Goal: Transaction & Acquisition: Purchase product/service

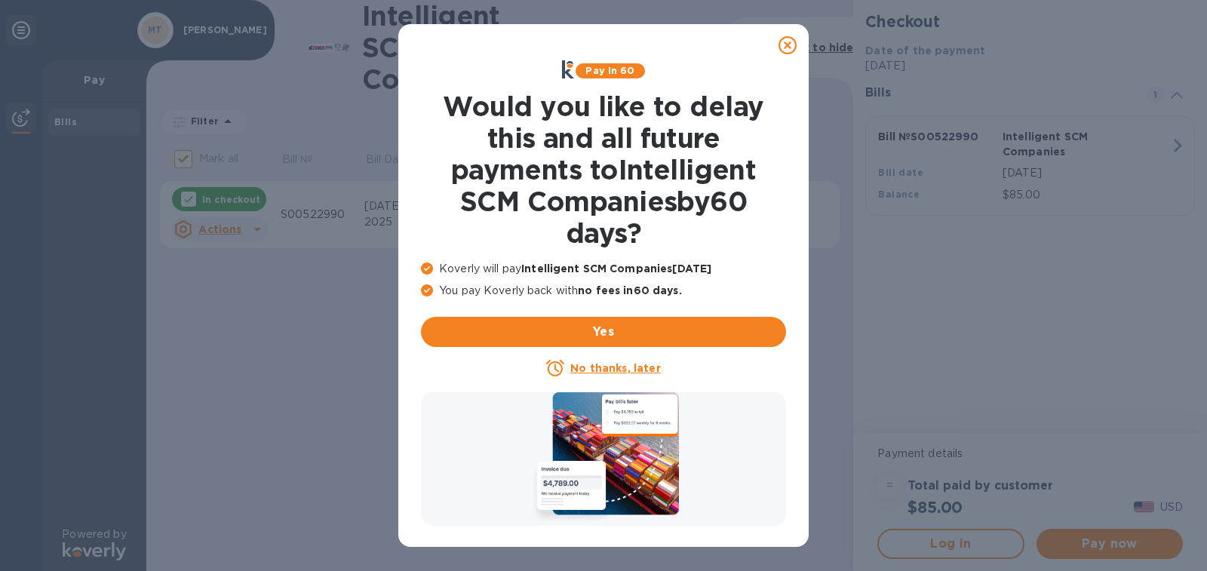
click at [617, 367] on u "No thanks, later" at bounding box center [615, 368] width 90 height 12
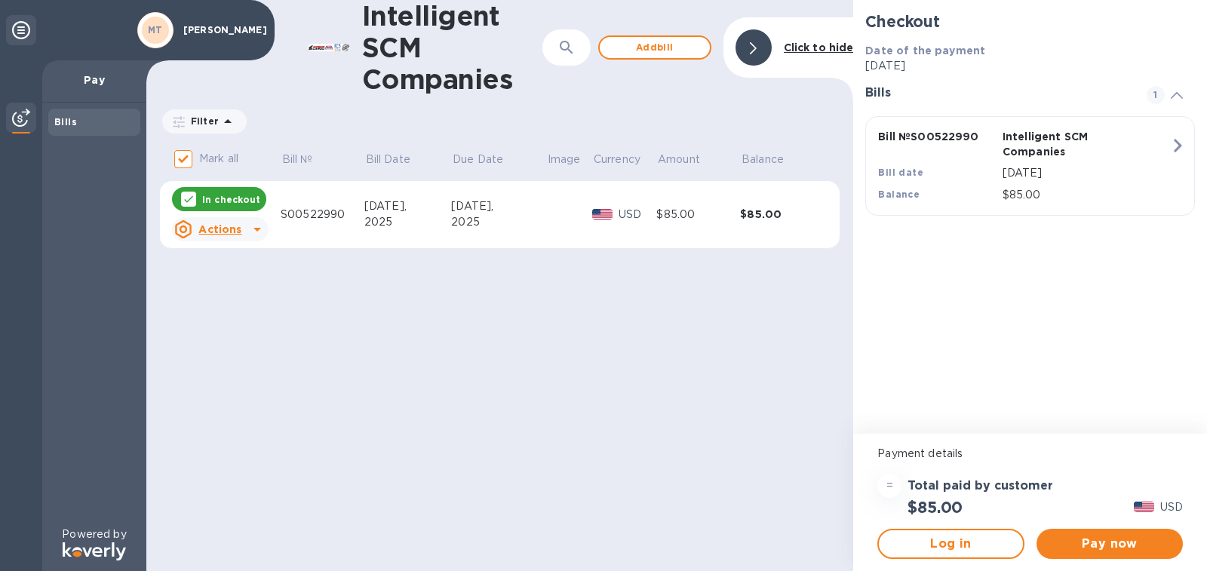
click at [237, 232] on u "Actions" at bounding box center [219, 229] width 43 height 12
click at [890, 487] on div at bounding box center [603, 285] width 1207 height 571
click at [890, 487] on div "=" at bounding box center [889, 486] width 24 height 24
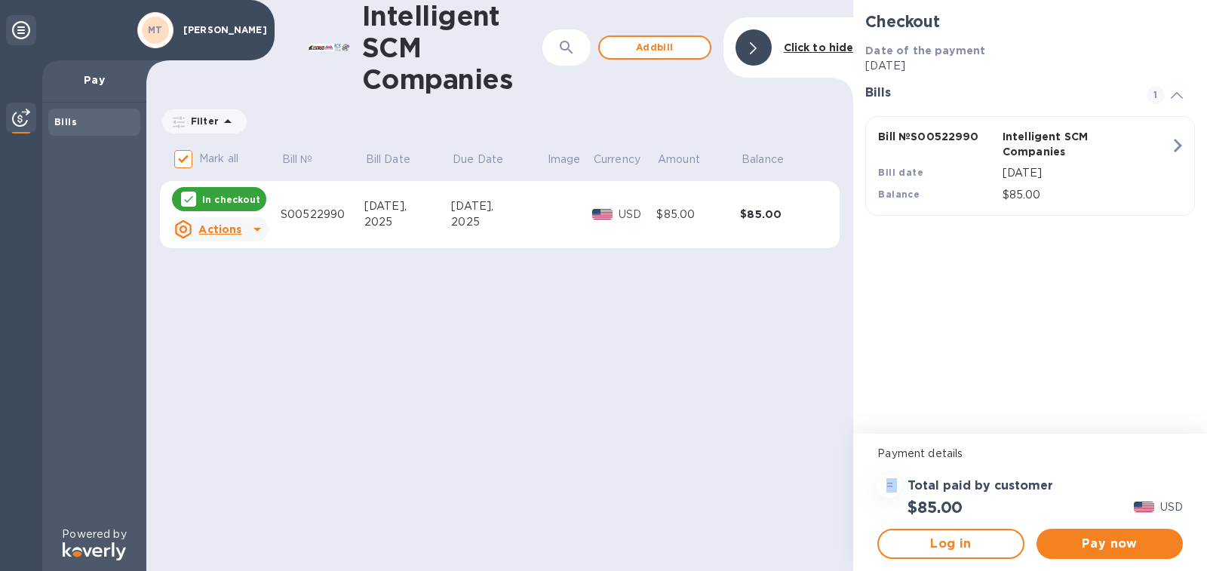
click at [890, 487] on div "=" at bounding box center [889, 486] width 24 height 24
click at [934, 466] on div "Payment details" at bounding box center [1030, 454] width 318 height 28
click at [945, 451] on p "Payment details" at bounding box center [1030, 454] width 306 height 16
click at [452, 392] on div "Intelligent SCM Companies ​ Add bill Click to hide Filter Amount Mark all Bill …" at bounding box center [499, 285] width 707 height 571
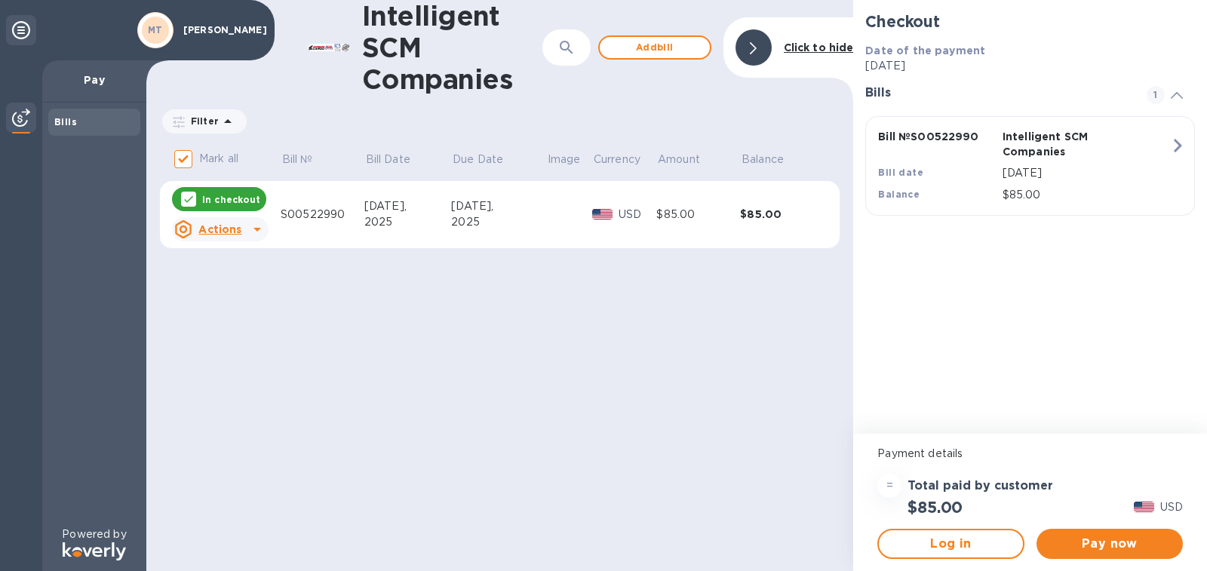
click at [452, 392] on div "Intelligent SCM Companies ​ Add bill Click to hide Filter Amount Mark all Bill …" at bounding box center [499, 285] width 707 height 571
click at [1116, 549] on span "Pay now" at bounding box center [1110, 544] width 122 height 18
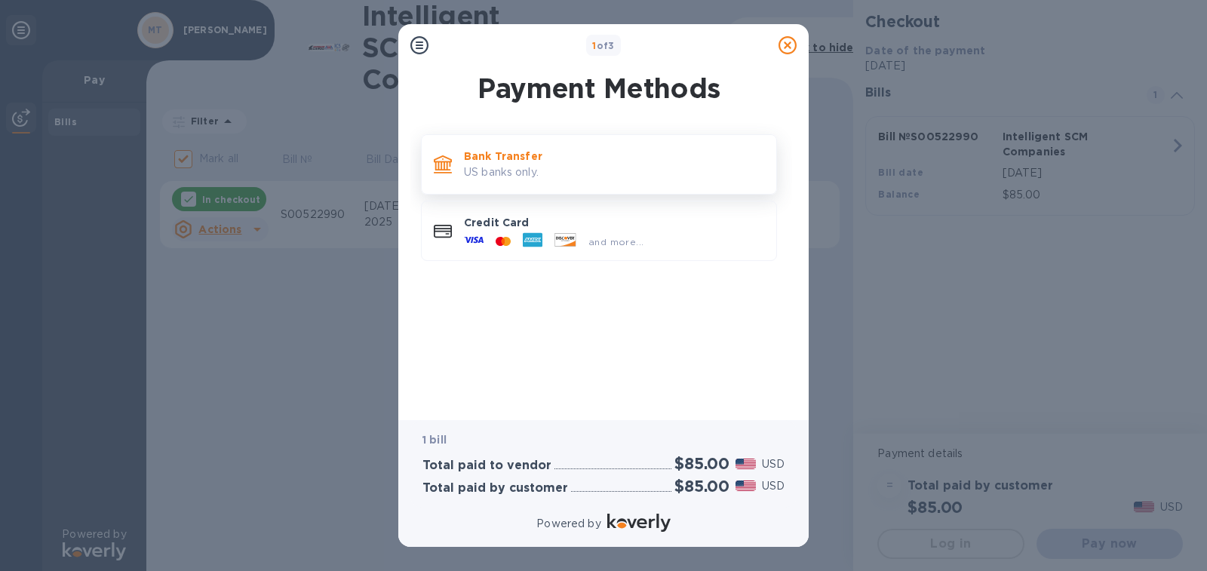
click at [526, 171] on p "US banks only." at bounding box center [614, 172] width 300 height 16
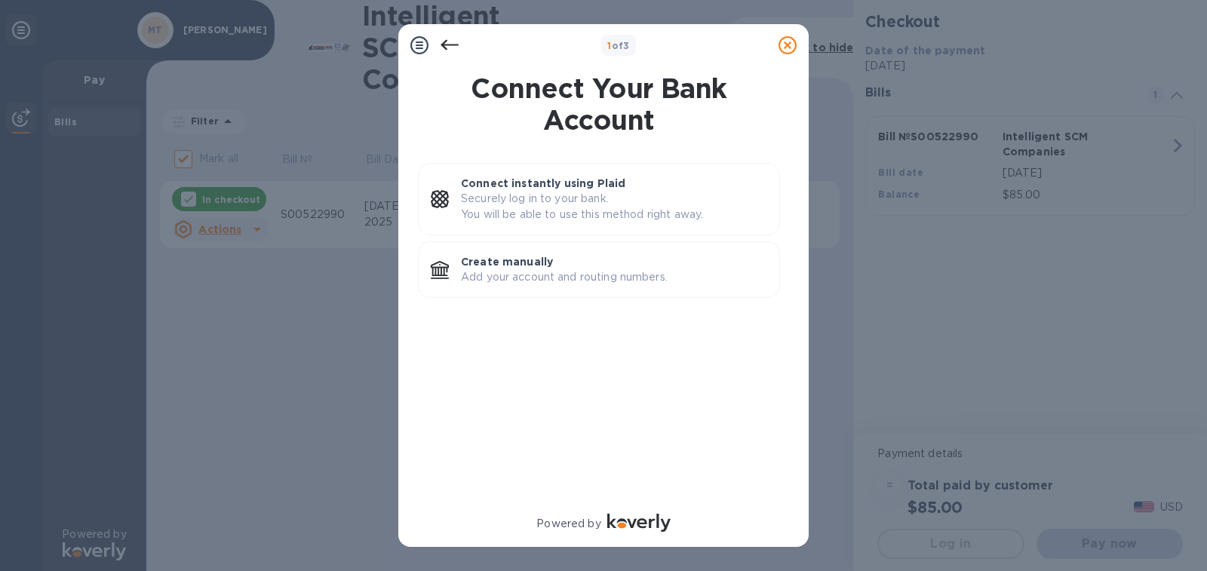
click at [788, 35] on div at bounding box center [788, 45] width 30 height 30
click at [785, 45] on icon at bounding box center [788, 45] width 18 height 18
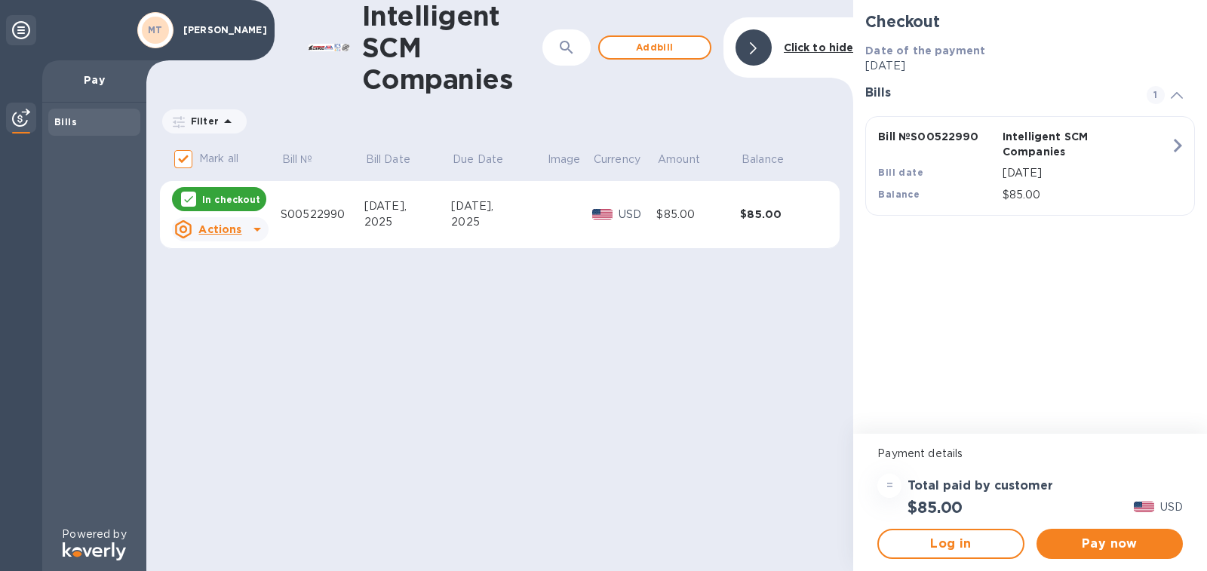
drag, startPoint x: 561, startPoint y: 212, endPoint x: 771, endPoint y: 371, distance: 263.9
click at [561, 215] on td at bounding box center [569, 215] width 46 height 68
drag, startPoint x: 1036, startPoint y: 532, endPoint x: 1061, endPoint y: 536, distance: 25.3
click at [1043, 535] on div "Pay now" at bounding box center [1110, 544] width 158 height 42
click at [1061, 536] on span "Pay now" at bounding box center [1110, 544] width 122 height 18
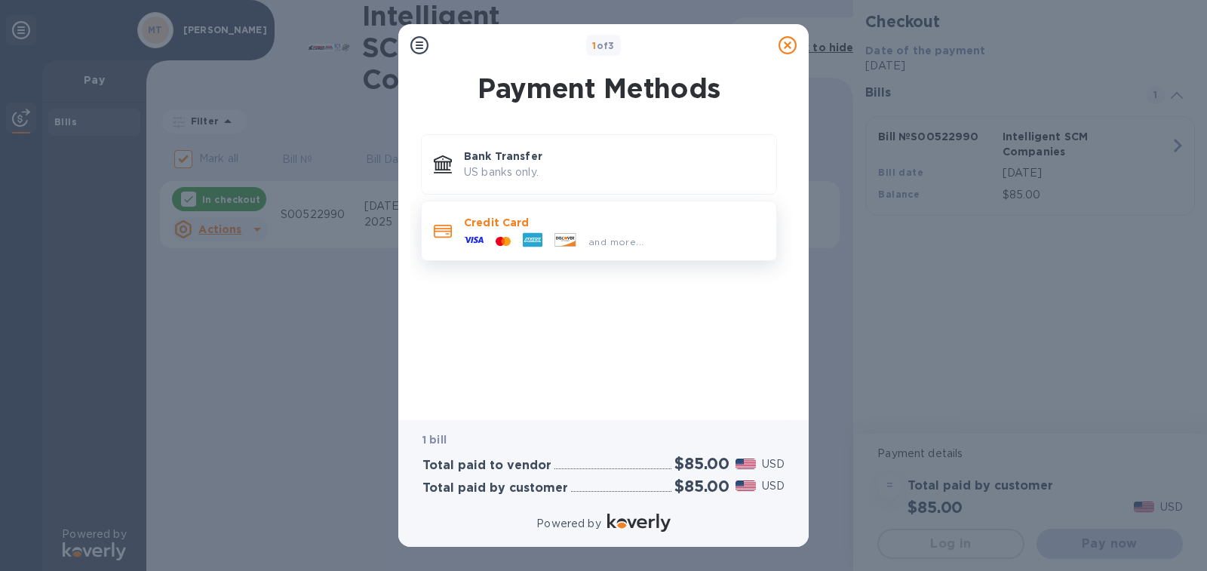
click at [512, 236] on div at bounding box center [503, 242] width 27 height 14
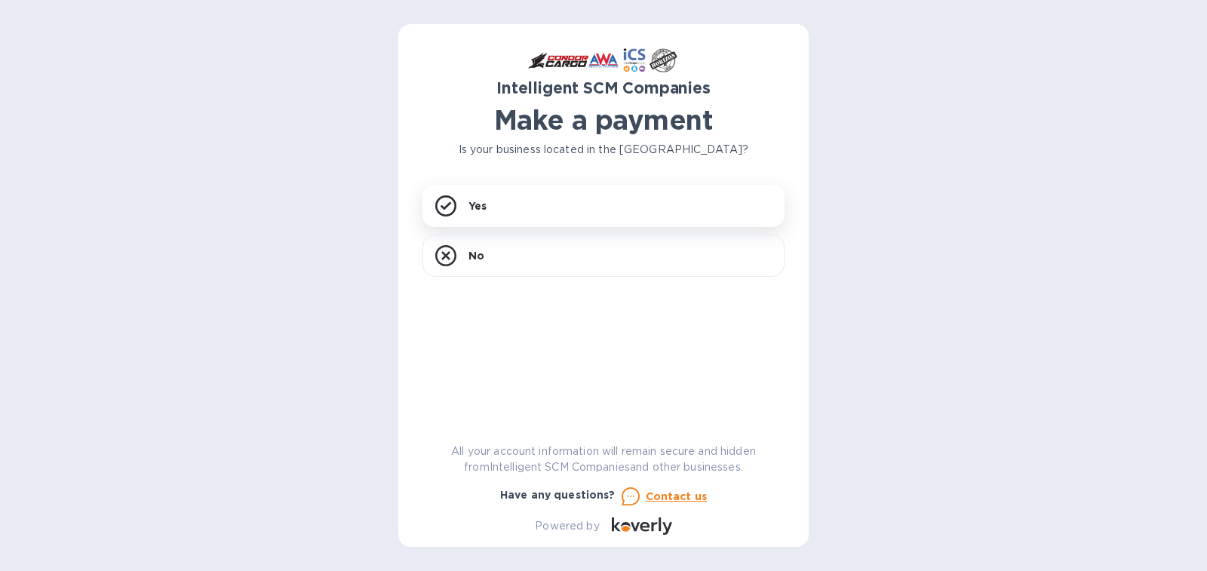
click at [505, 177] on div "Intelligent SCM Companies Make a payment Is your business located in [GEOGRAPHI…" at bounding box center [603, 291] width 362 height 487
click at [525, 214] on div "Yes" at bounding box center [603, 206] width 362 height 42
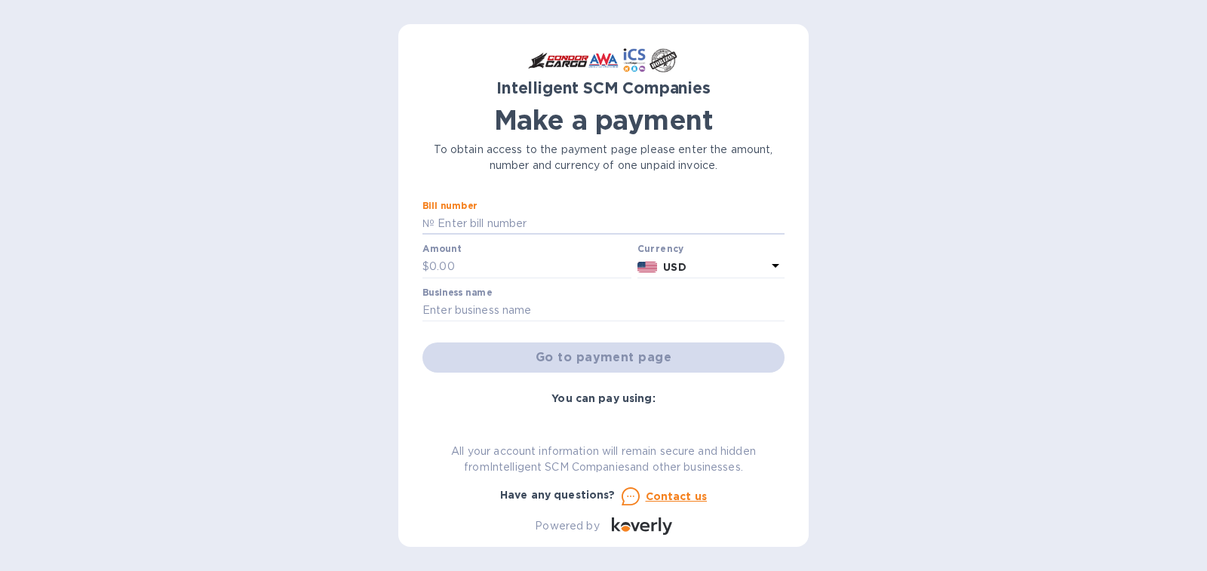
type input "S00522990"
click at [489, 258] on input "text" at bounding box center [530, 267] width 202 height 23
click at [488, 258] on input "text" at bounding box center [530, 267] width 202 height 23
type input "20.00"
click at [533, 312] on input "text" at bounding box center [603, 311] width 362 height 23
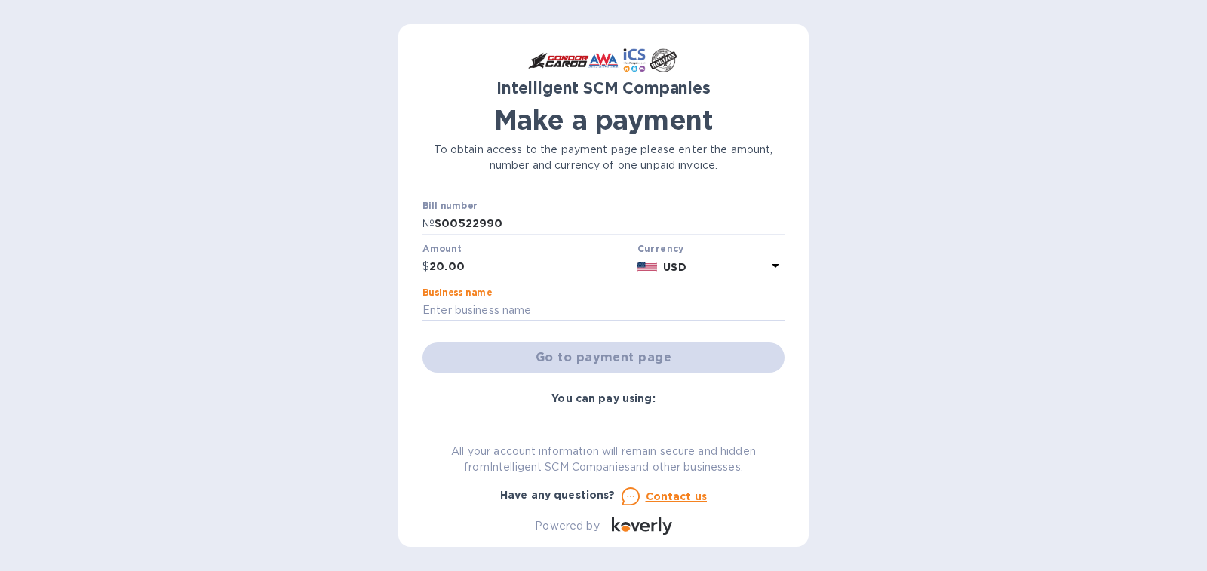
type input "[PERSON_NAME]"
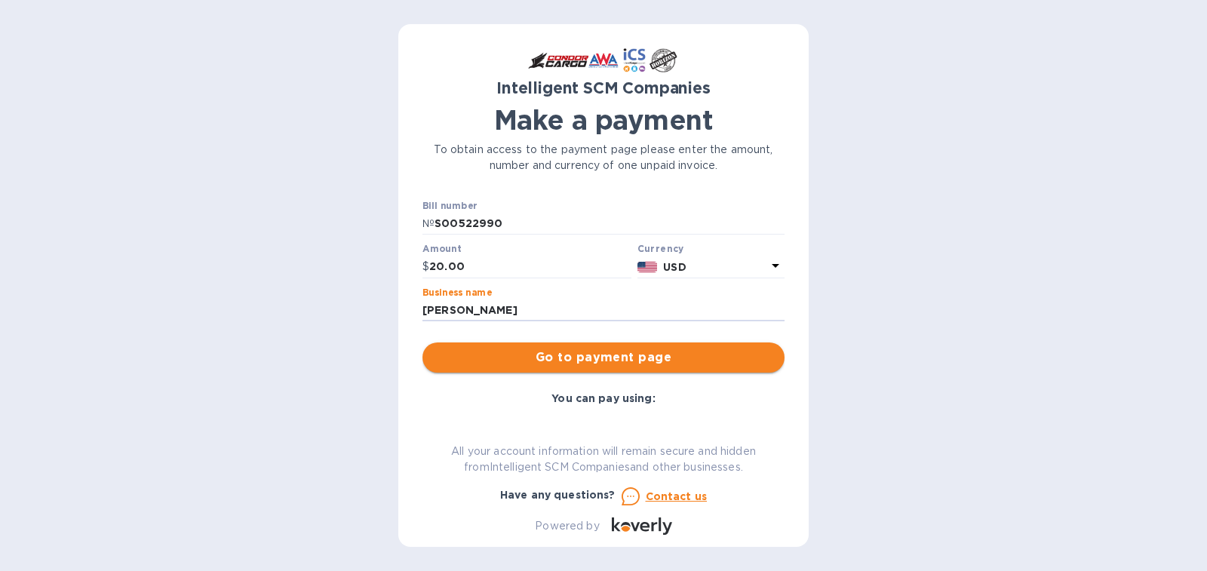
click at [687, 359] on span "Go to payment page" at bounding box center [604, 358] width 338 height 18
click at [687, 359] on div "Go to payment page" at bounding box center [603, 358] width 368 height 36
